Goal: Check status

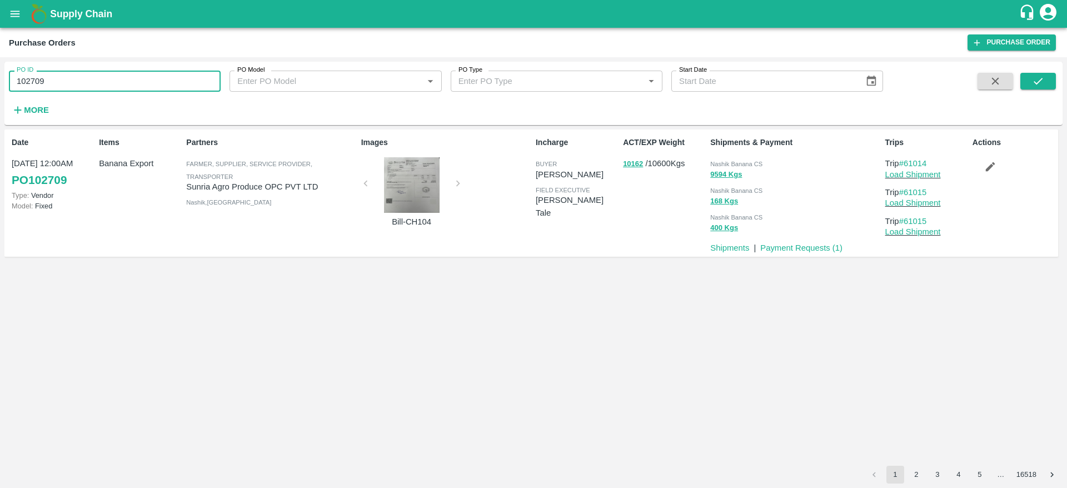
click at [95, 78] on input "102709" at bounding box center [115, 81] width 212 height 21
paste input "text"
click at [95, 78] on input "131203" at bounding box center [115, 81] width 212 height 21
type input "131203"
click at [1035, 79] on icon "submit" at bounding box center [1038, 81] width 12 height 12
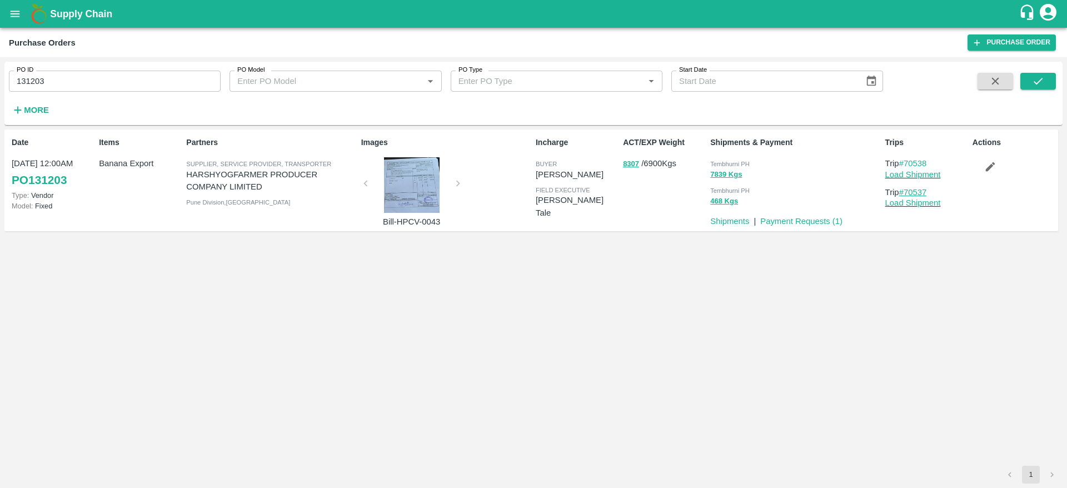
click at [925, 190] on link "#70537" at bounding box center [913, 192] width 28 height 9
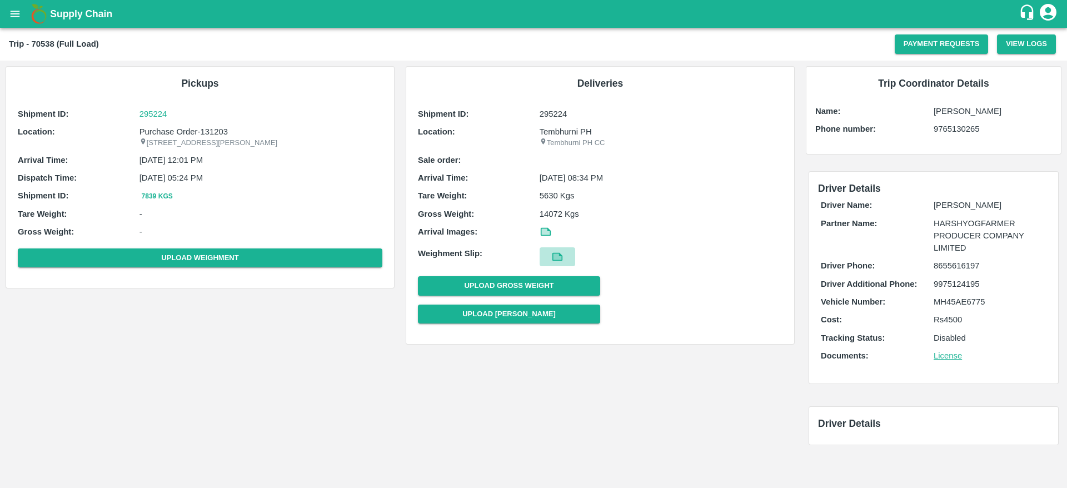
click at [560, 261] on icon at bounding box center [557, 257] width 12 height 12
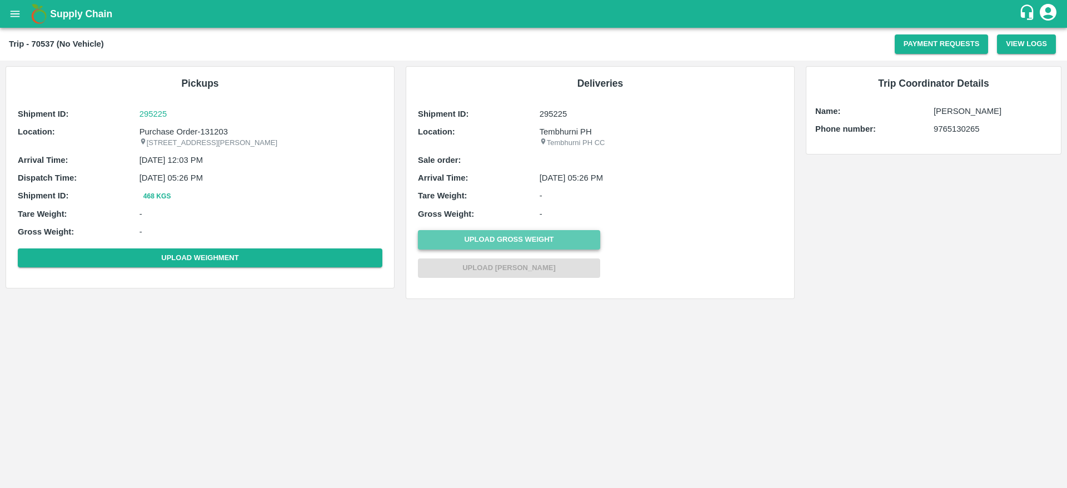
click at [505, 243] on button "Upload Gross Weight" at bounding box center [509, 239] width 182 height 19
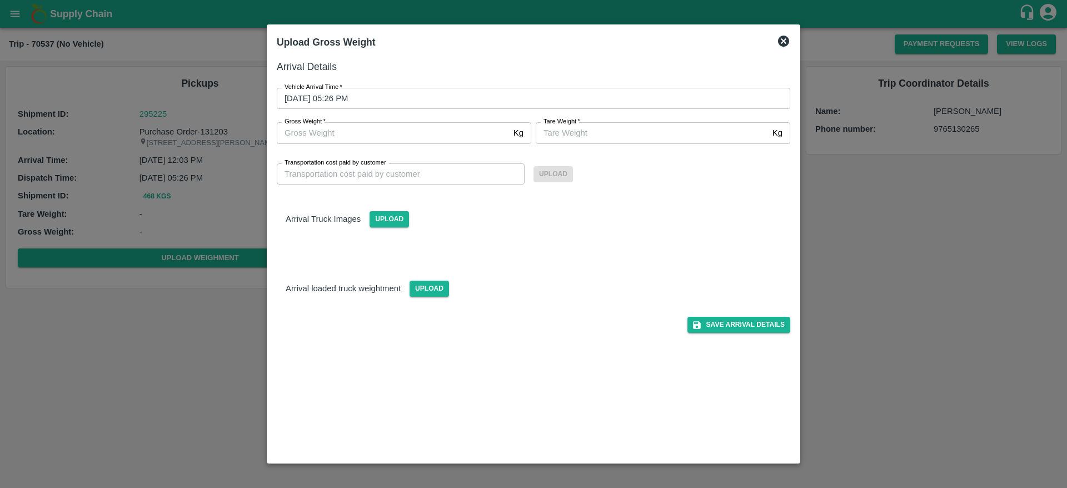
click at [780, 44] on icon at bounding box center [783, 41] width 11 height 11
